Goal: Transaction & Acquisition: Purchase product/service

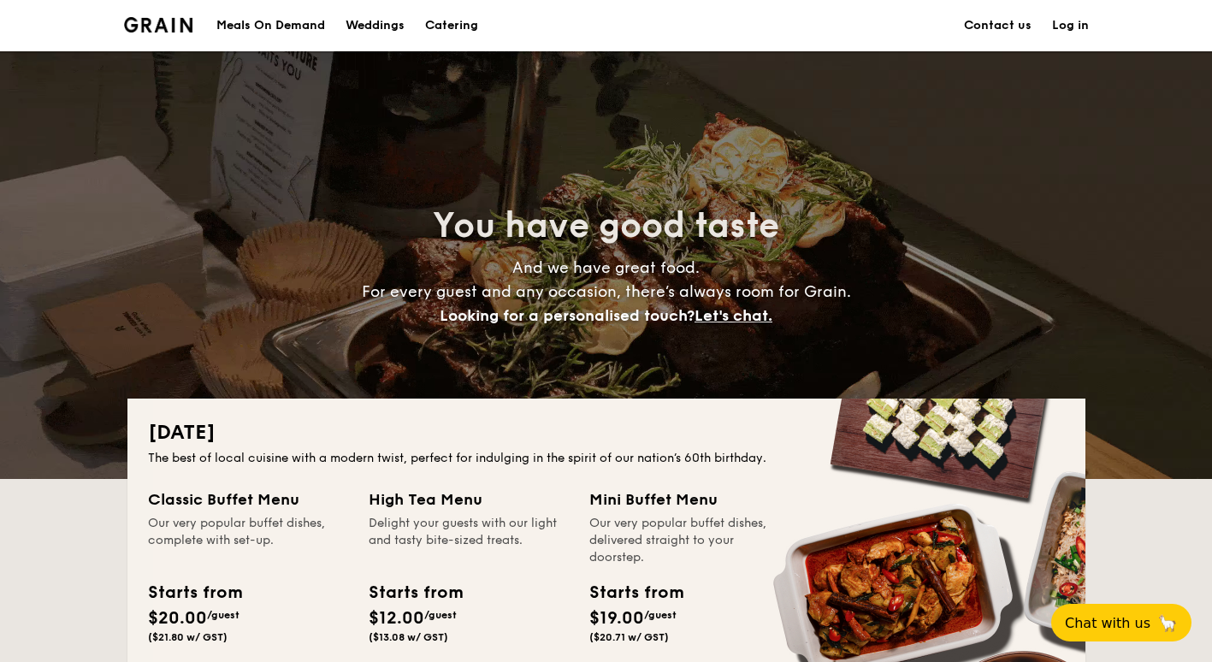
click at [290, 26] on div "Meals On Demand" at bounding box center [270, 25] width 109 height 51
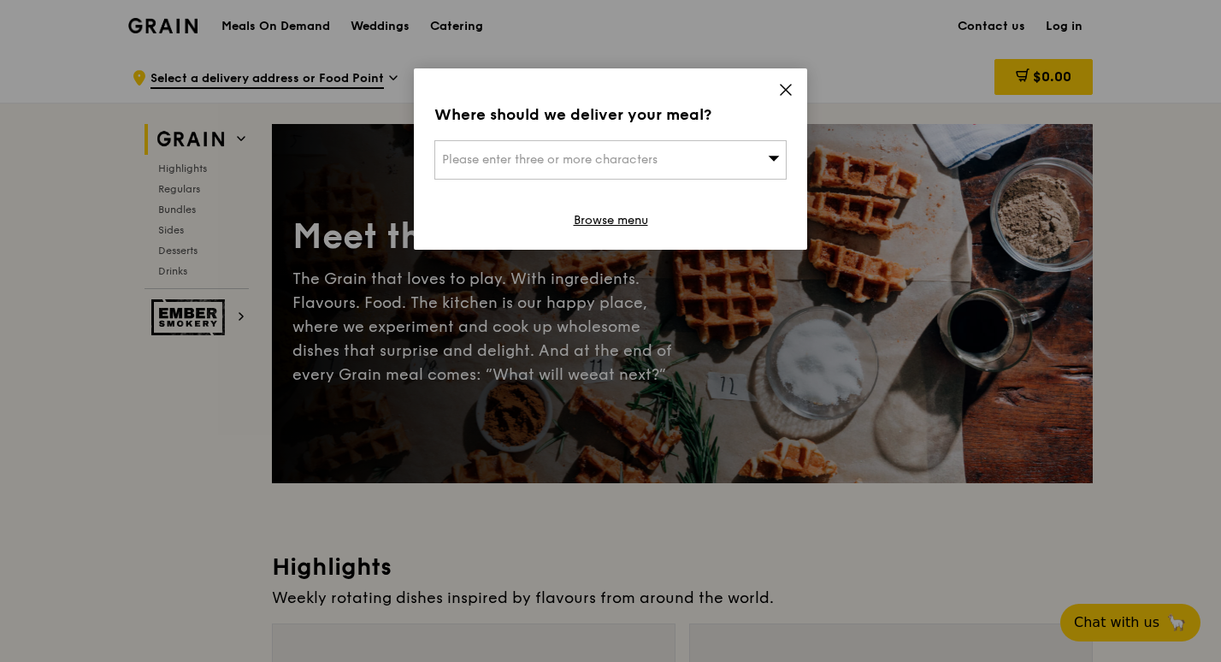
drag, startPoint x: 785, startPoint y: 88, endPoint x: 757, endPoint y: 100, distance: 30.7
click at [776, 98] on div "Where should we deliver your meal? Please enter three or more characters Browse…" at bounding box center [610, 158] width 393 height 181
click at [620, 222] on link "Browse menu" at bounding box center [611, 220] width 74 height 17
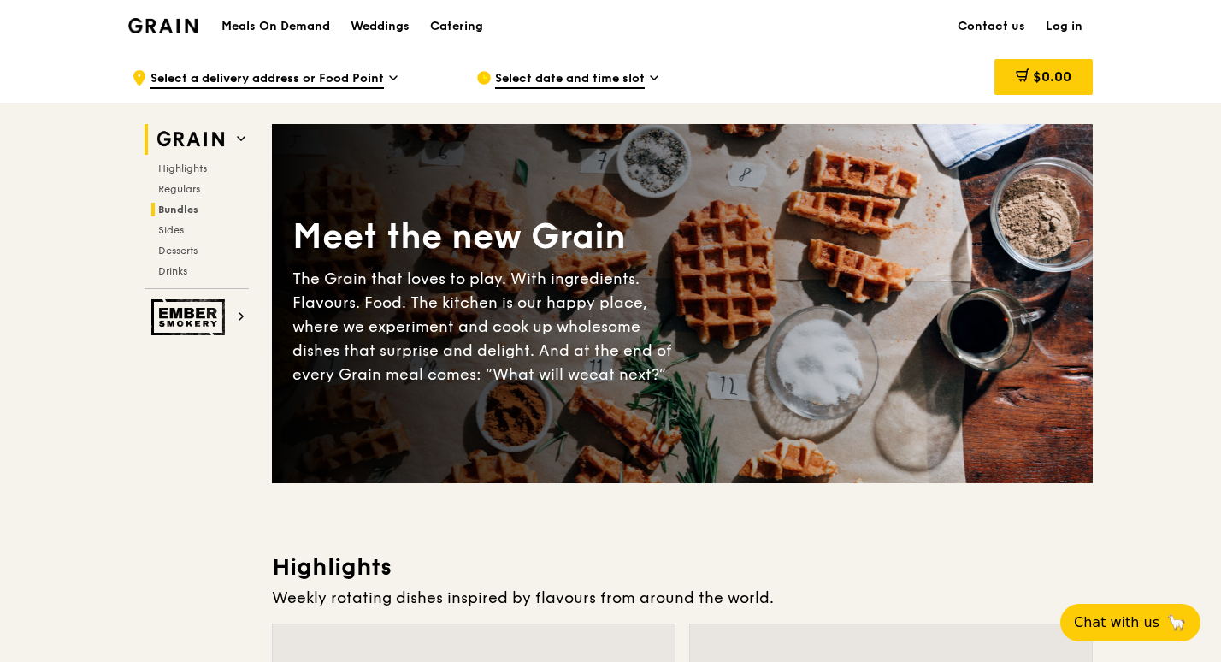
click at [182, 208] on span "Bundles" at bounding box center [178, 210] width 40 height 12
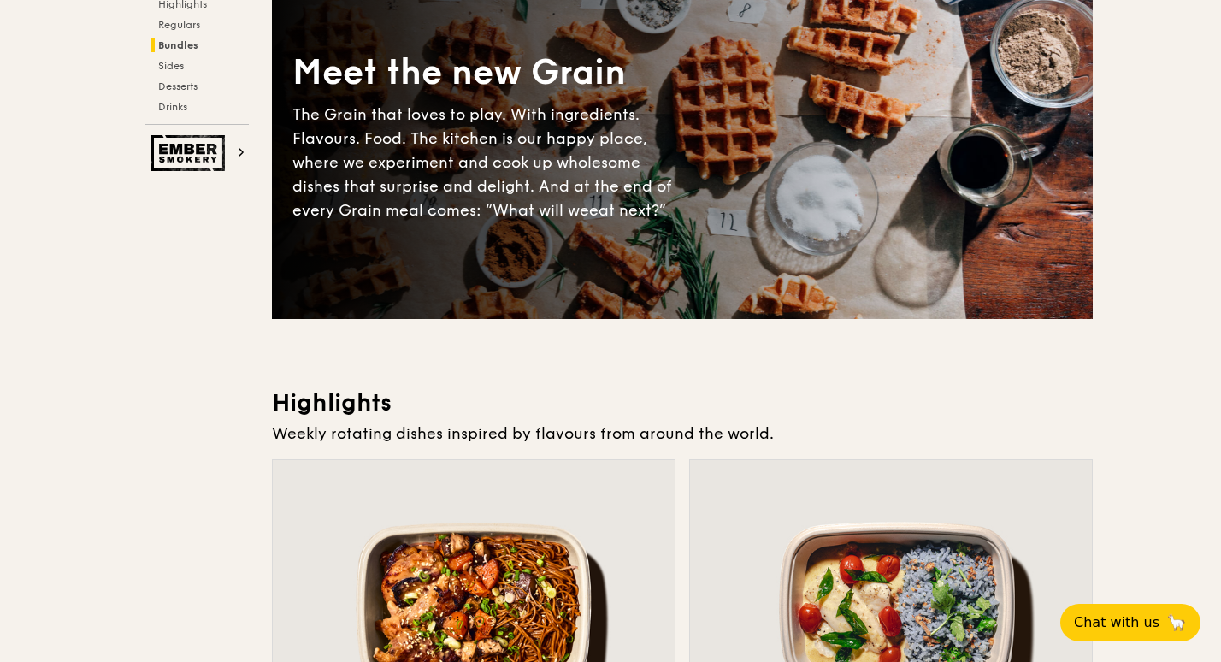
click at [182, 114] on div "Highlights Regulars Bundles Sides Desserts Drinks" at bounding box center [197, 55] width 104 height 116
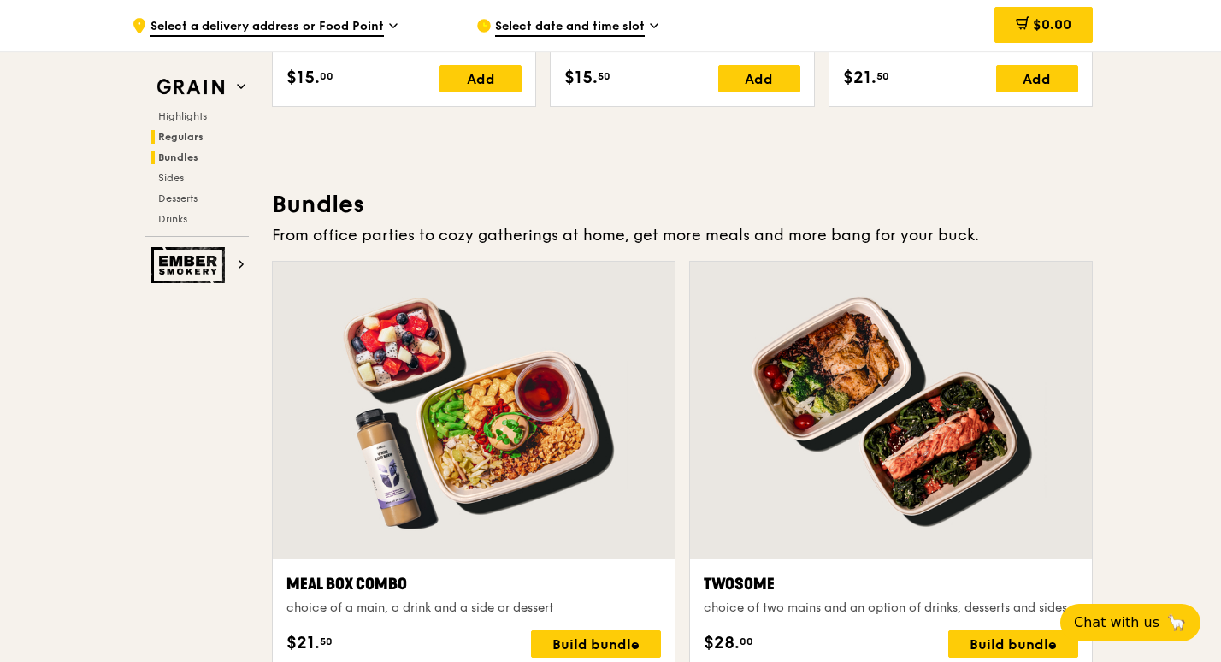
scroll to position [2447, 0]
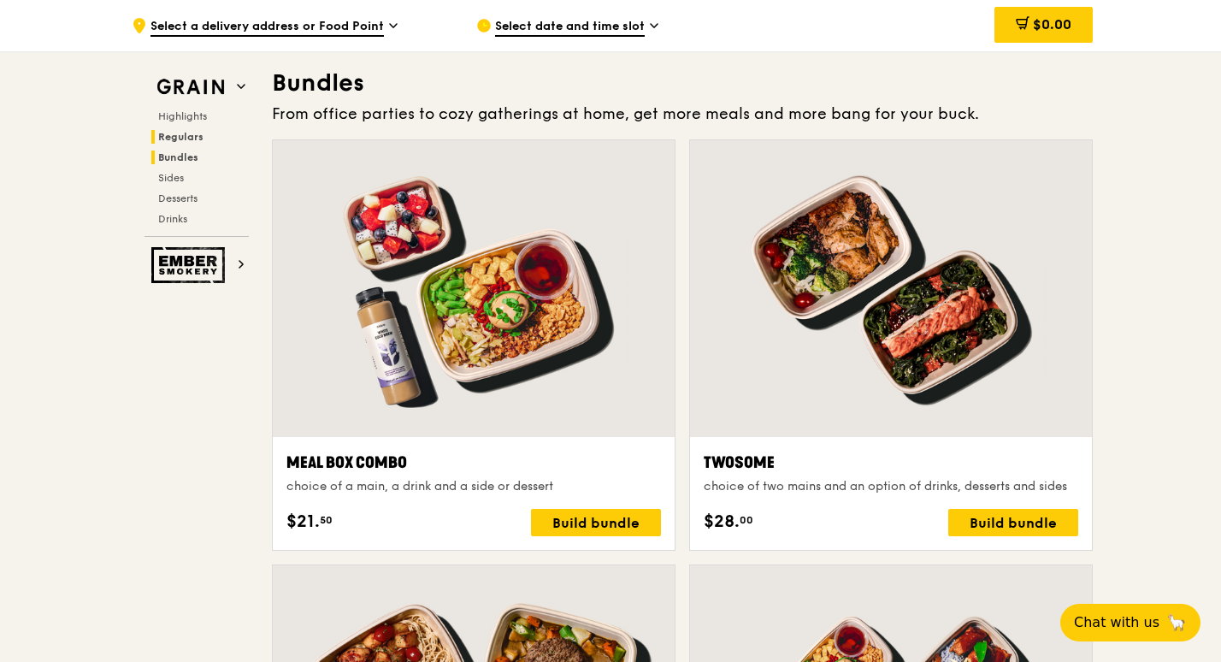
click at [186, 135] on span "Regulars" at bounding box center [180, 137] width 45 height 12
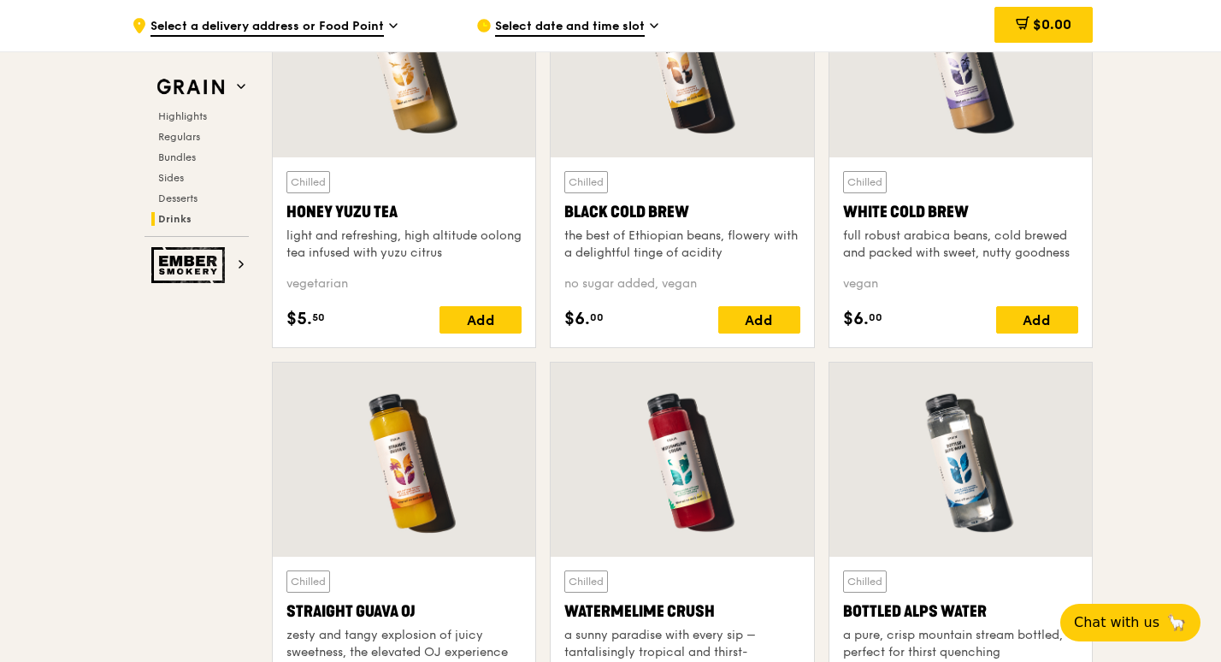
scroll to position [6613, 0]
